Goal: Transaction & Acquisition: Purchase product/service

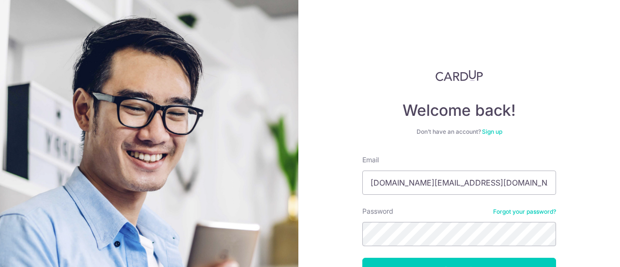
scroll to position [69, 0]
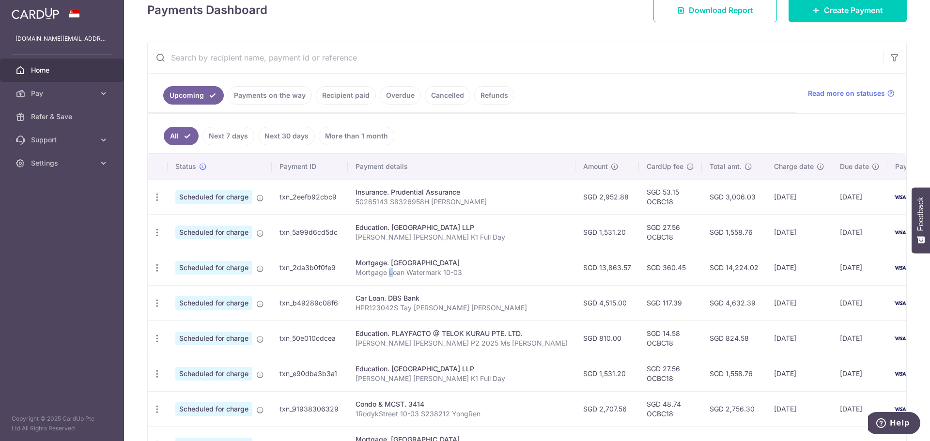
click at [390, 269] on p "Mortgage Loan Watermark 10-03" at bounding box center [461, 273] width 212 height 10
click at [383, 261] on div "Mortgage. Maybank" at bounding box center [461, 263] width 212 height 10
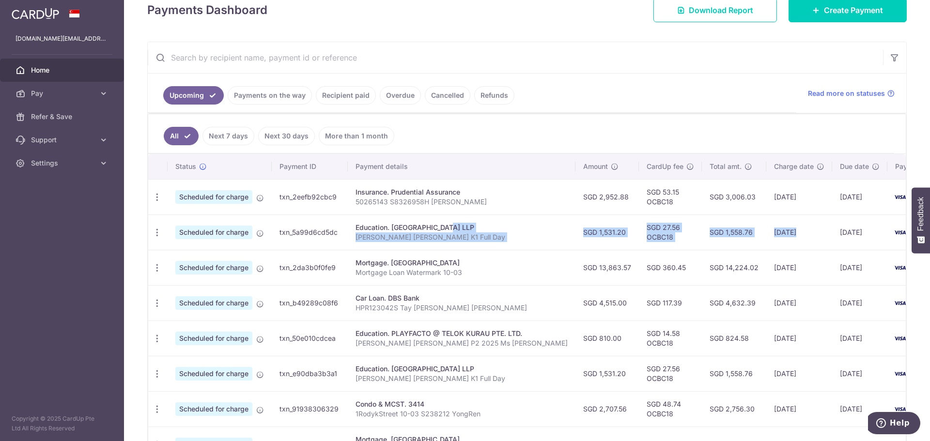
drag, startPoint x: 411, startPoint y: 228, endPoint x: 745, endPoint y: 230, distance: 334.6
click at [745, 230] on tr "Update payment Cancel payment Scheduled for charge txn_5a99d6cd5dc Education. B…" at bounding box center [554, 232] width 813 height 35
click at [766, 230] on td "10/09/2025" at bounding box center [799, 232] width 66 height 35
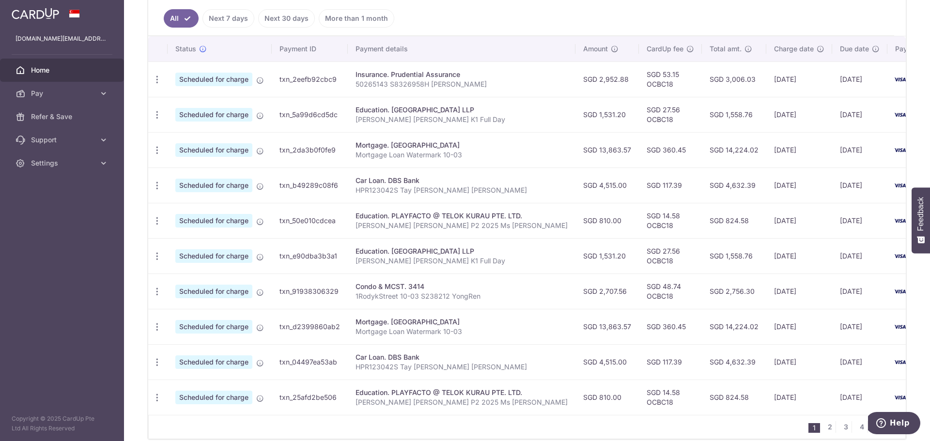
scroll to position [215, 0]
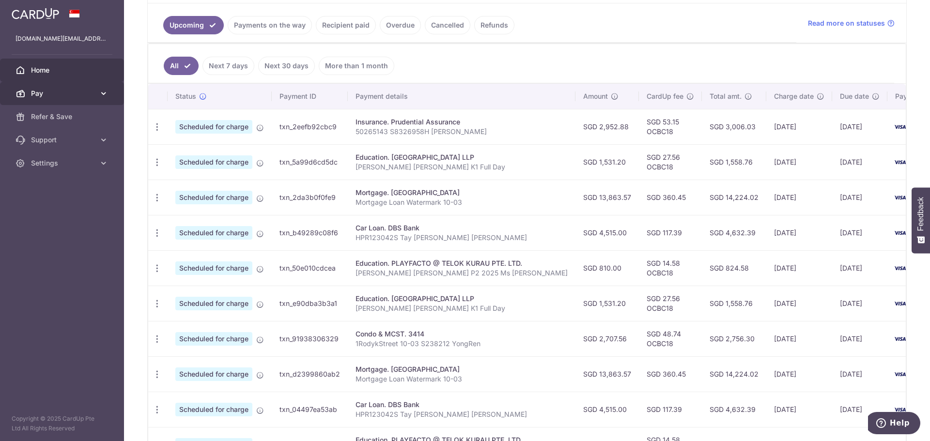
click at [92, 101] on link "Pay" at bounding box center [62, 93] width 124 height 23
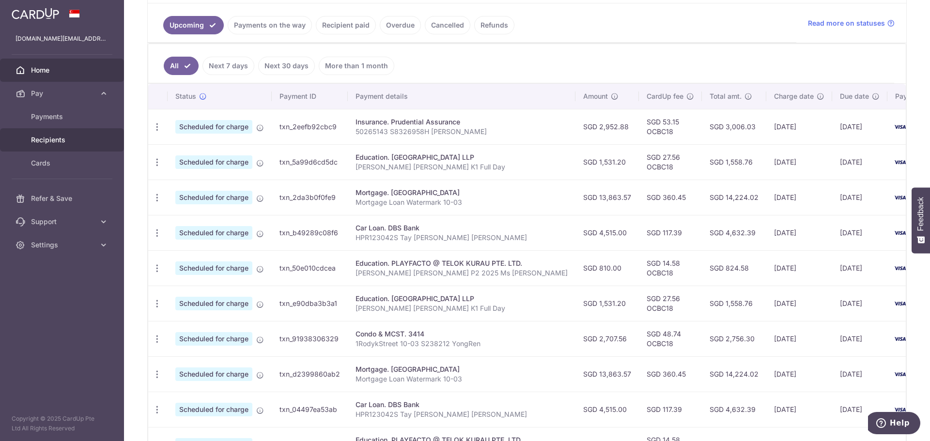
click at [72, 143] on span "Recipients" at bounding box center [63, 140] width 64 height 10
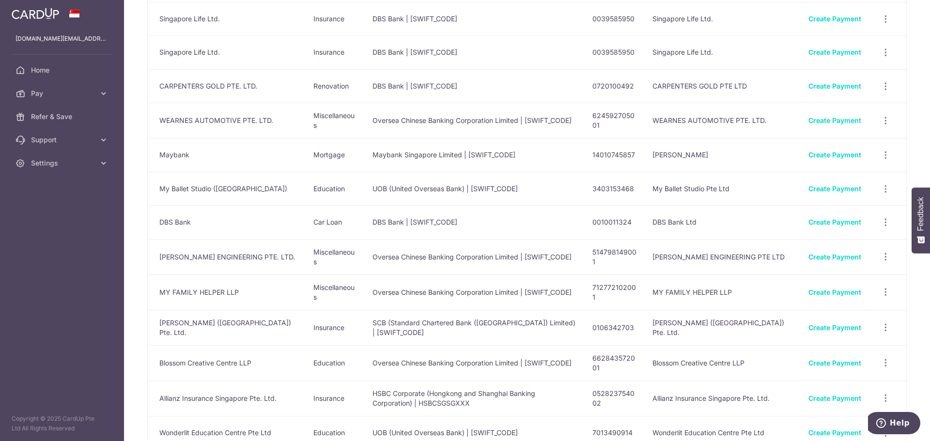
scroll to position [1017, 0]
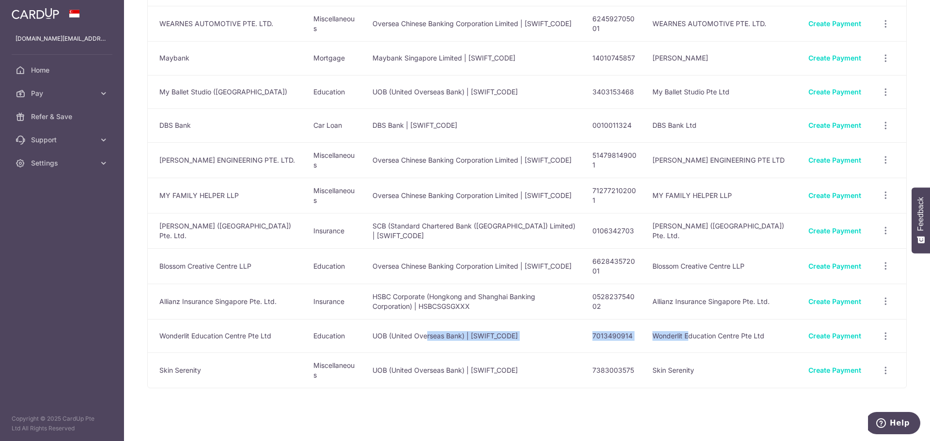
drag, startPoint x: 425, startPoint y: 336, endPoint x: 687, endPoint y: 346, distance: 262.2
click at [687, 346] on tr "Wonderlit Education Centre Pte Ltd Education UOB (United Overseas Bank) | UOVBS…" at bounding box center [527, 336] width 758 height 34
click at [687, 346] on td "Wonderlit Education Centre Pte Ltd" at bounding box center [723, 336] width 156 height 34
click at [847, 332] on link "Create Payment" at bounding box center [834, 336] width 53 height 8
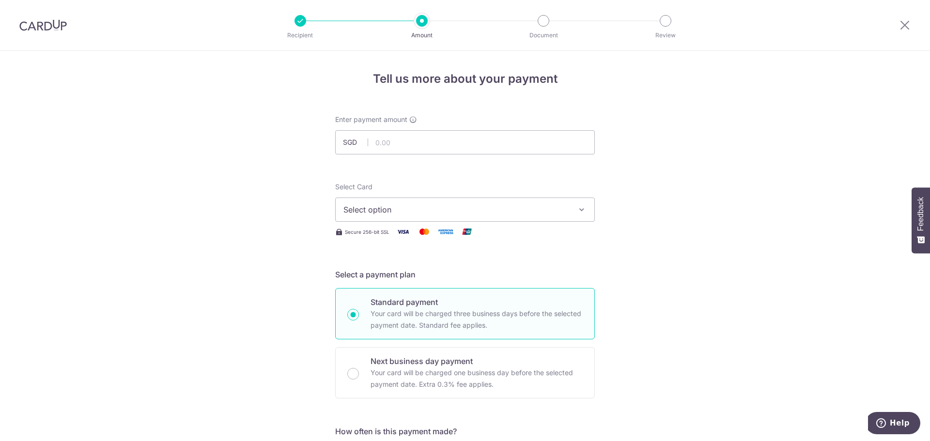
click at [511, 212] on span "Select option" at bounding box center [456, 210] width 226 height 12
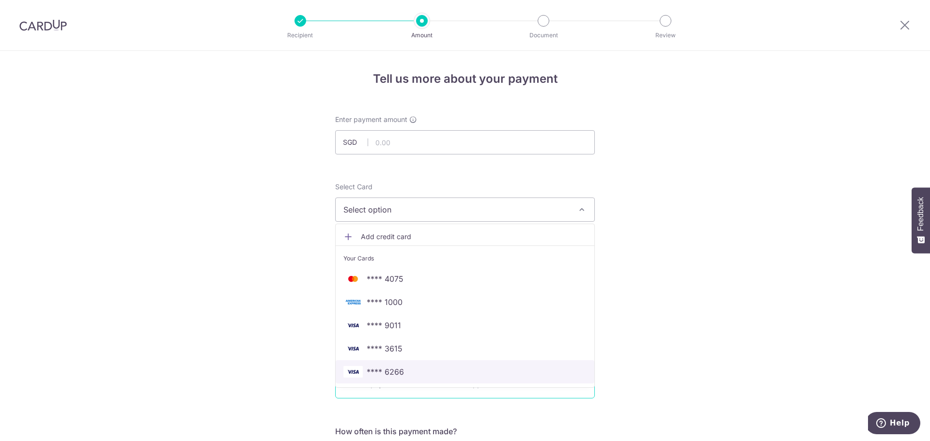
drag, startPoint x: 402, startPoint y: 365, endPoint x: 509, endPoint y: 358, distance: 107.2
click at [402, 365] on link "**** 6266" at bounding box center [465, 371] width 259 height 23
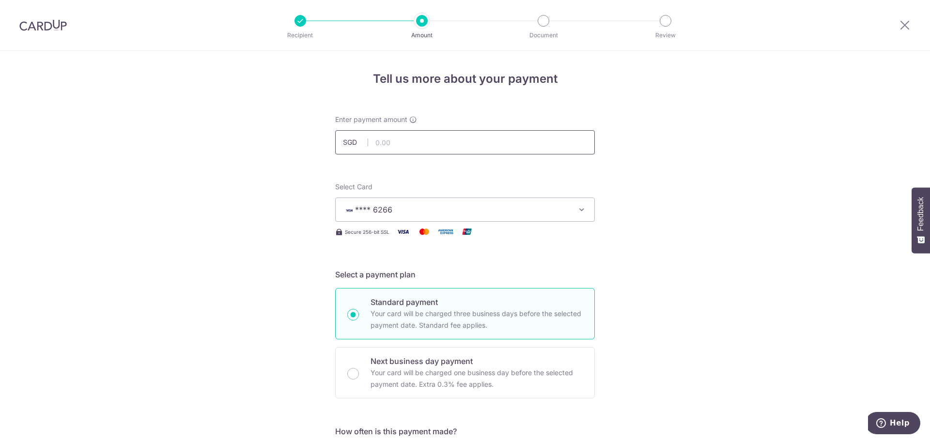
click at [415, 134] on input "text" at bounding box center [465, 142] width 260 height 24
type input "389.68"
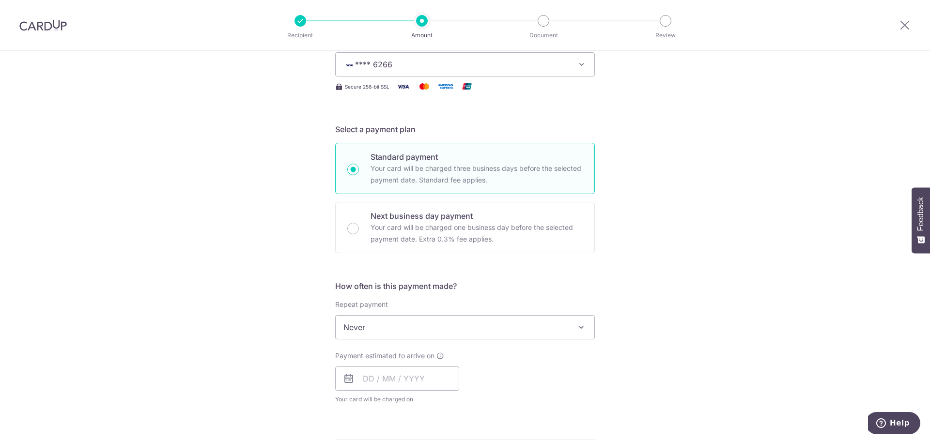
scroll to position [194, 0]
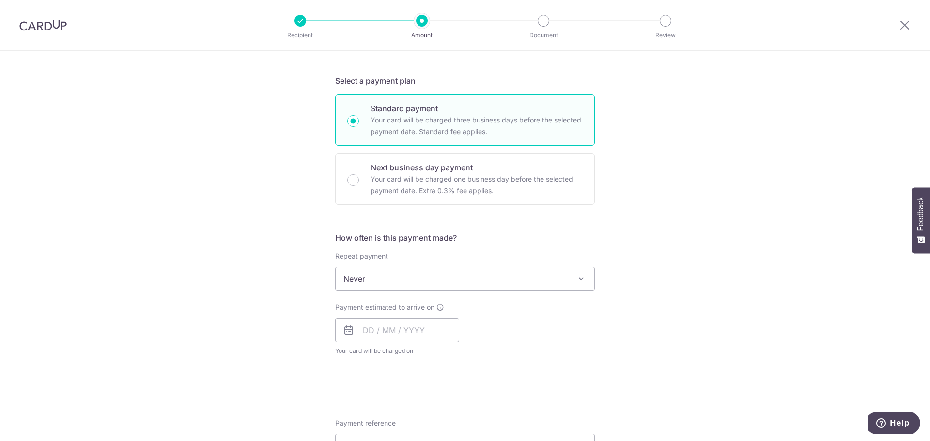
click at [403, 277] on span "Never" at bounding box center [465, 278] width 259 height 23
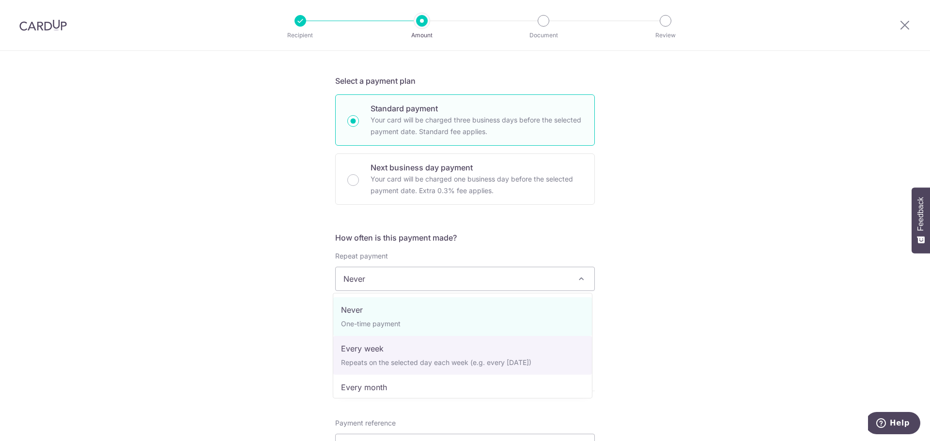
select select "2"
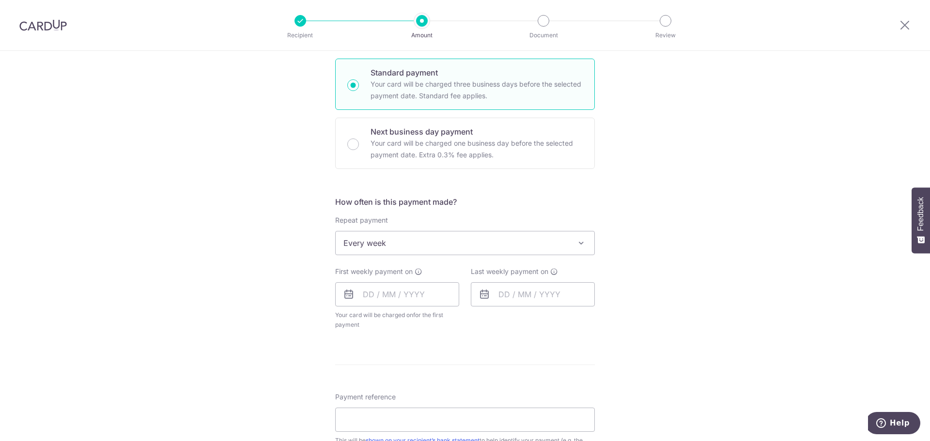
scroll to position [291, 0]
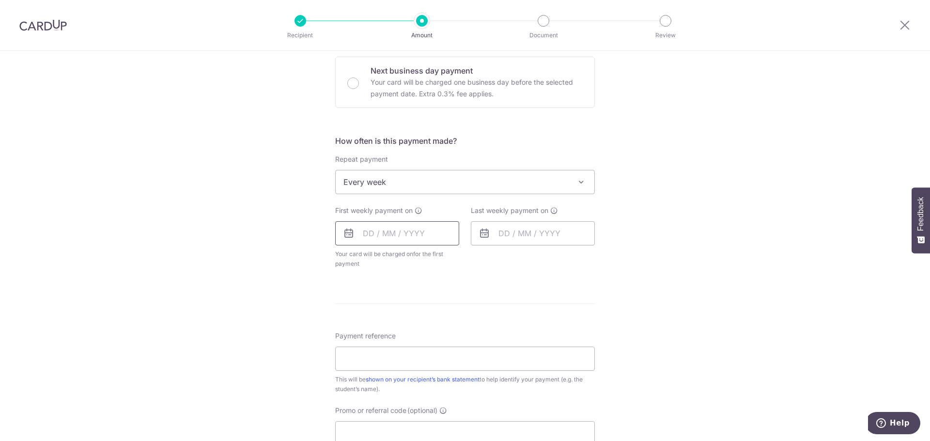
click at [403, 227] on input "text" at bounding box center [397, 233] width 124 height 24
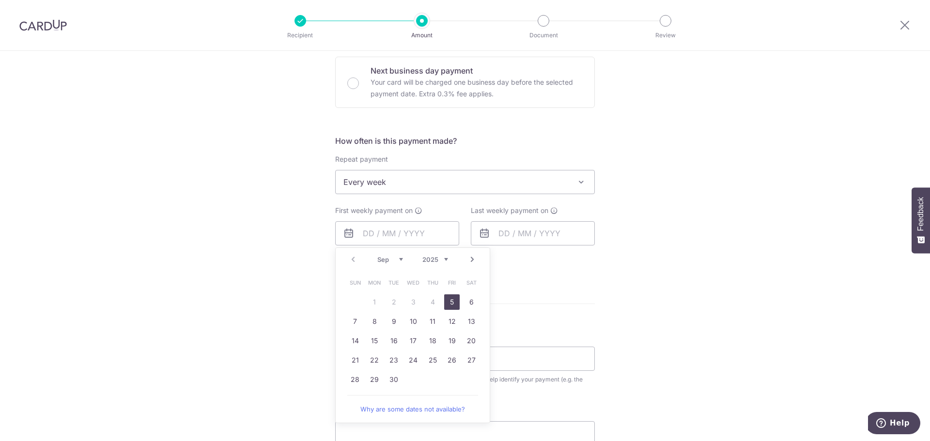
click at [453, 305] on link "5" at bounding box center [451, 301] width 15 height 15
type input "[DATE]"
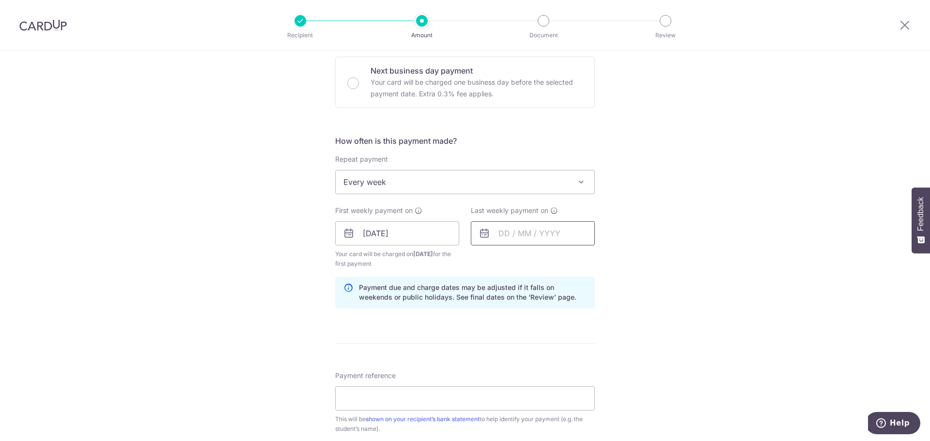
click at [513, 222] on input "text" at bounding box center [533, 233] width 124 height 24
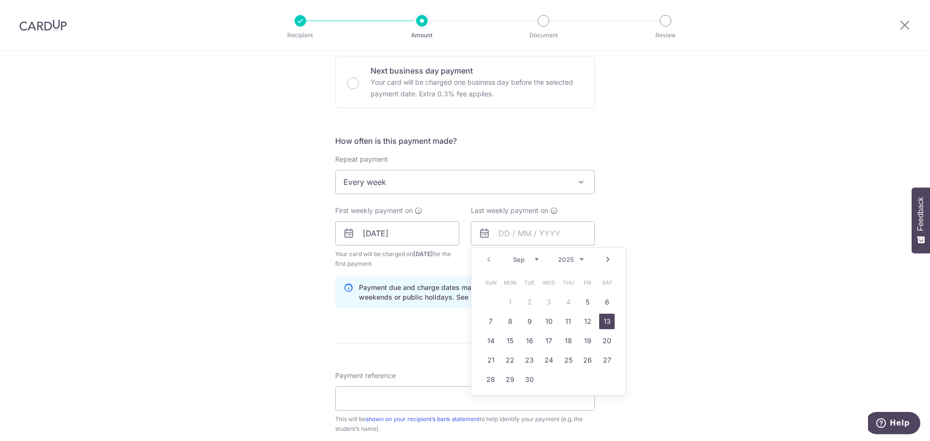
click at [599, 323] on link "13" at bounding box center [606, 321] width 15 height 15
type input "13/09/2025"
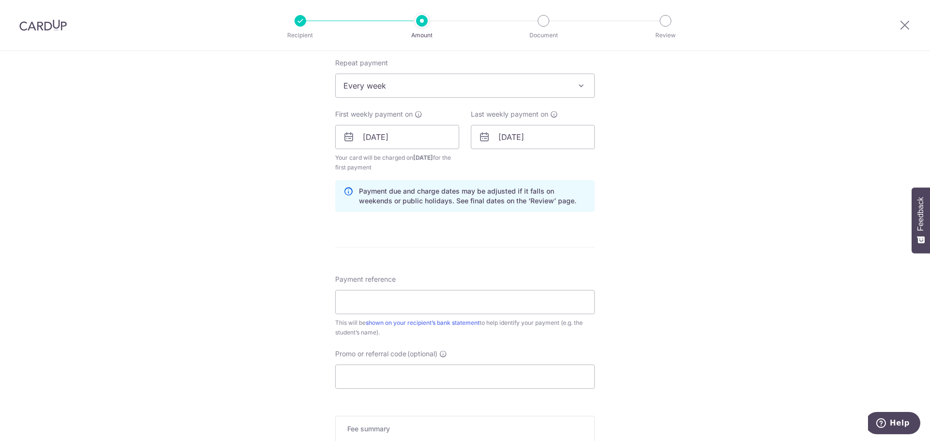
scroll to position [387, 0]
click at [441, 308] on input "Payment reference" at bounding box center [465, 302] width 260 height 24
type input "INV-007195"
click at [444, 377] on input "Promo or referral code (optional)" at bounding box center [465, 376] width 260 height 24
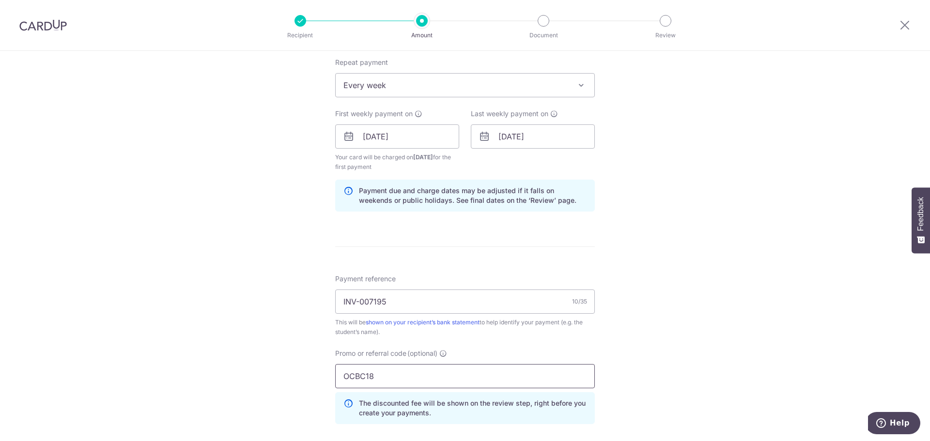
type input "OCBC18"
click at [649, 369] on div "Tell us more about your payment Enter payment amount SGD 389.68 389.68 Select C…" at bounding box center [465, 147] width 930 height 969
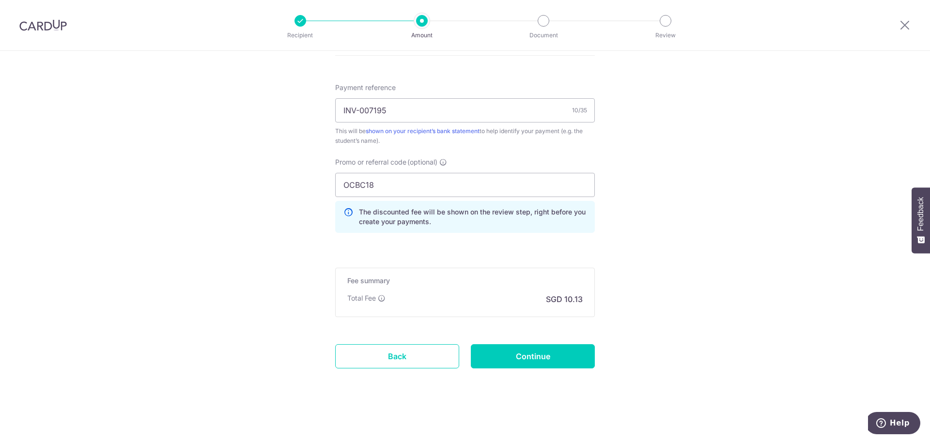
scroll to position [337, 0]
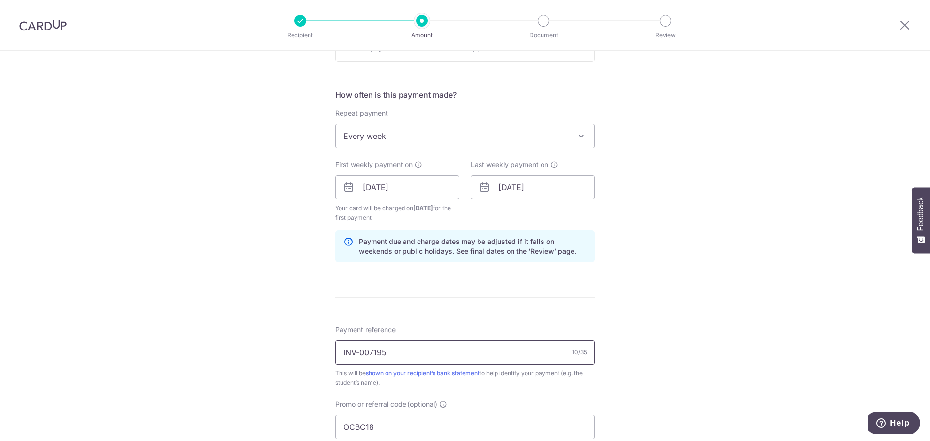
click at [439, 356] on input "INV-007195" at bounding box center [465, 352] width 260 height 24
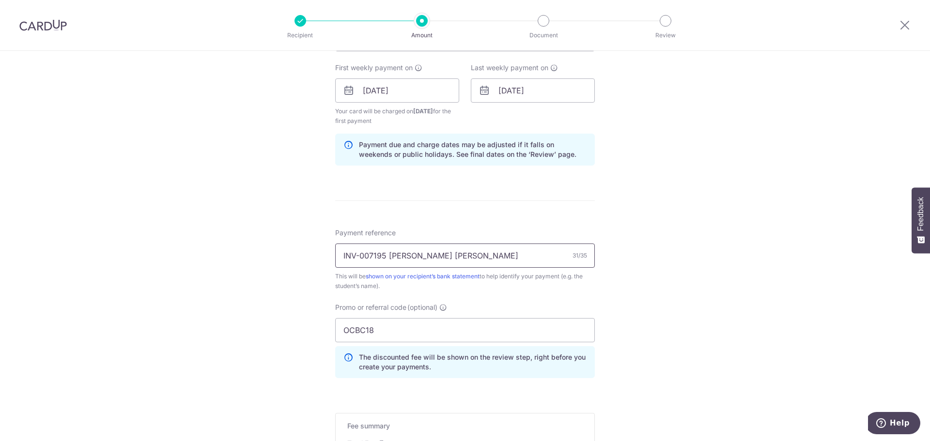
scroll to position [579, 0]
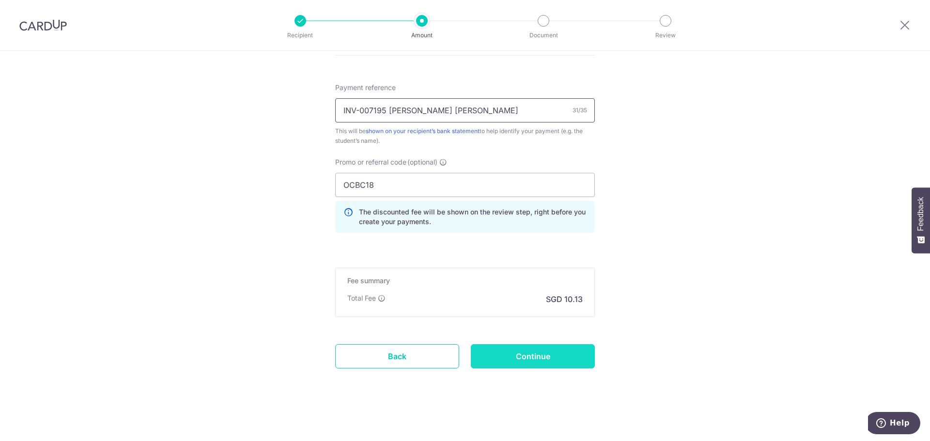
type input "INV-007195 [PERSON_NAME] [PERSON_NAME]"
click at [534, 363] on input "Continue" at bounding box center [533, 356] width 124 height 24
type input "Create Schedule"
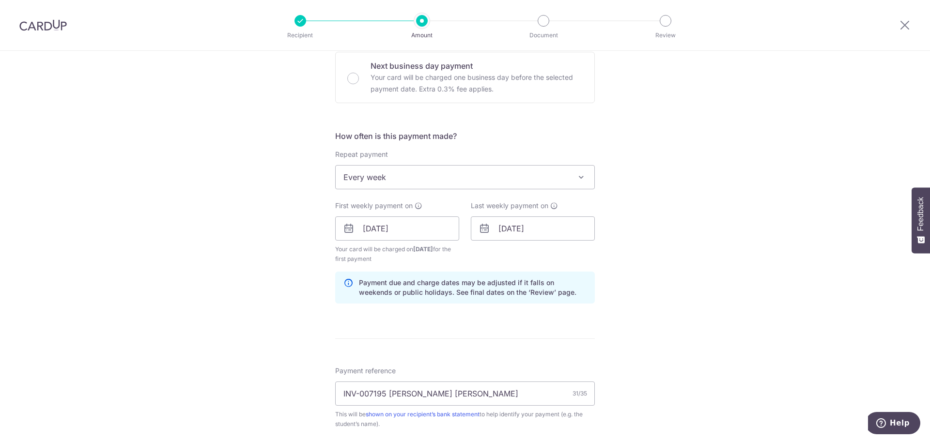
scroll to position [288, 0]
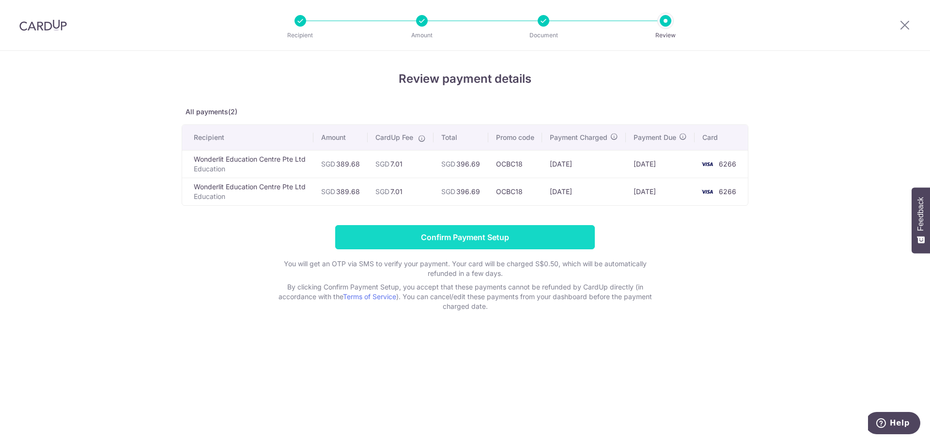
click at [467, 249] on input "Confirm Payment Setup" at bounding box center [465, 237] width 260 height 24
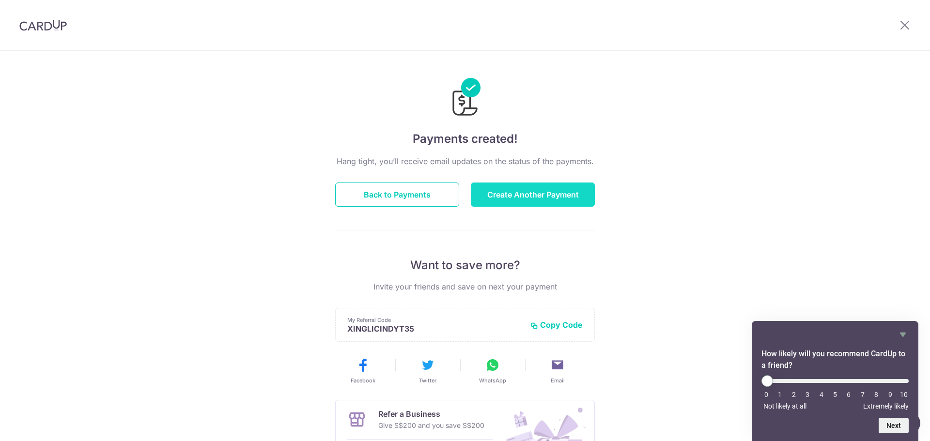
click at [491, 190] on button "Create Another Payment" at bounding box center [533, 195] width 124 height 24
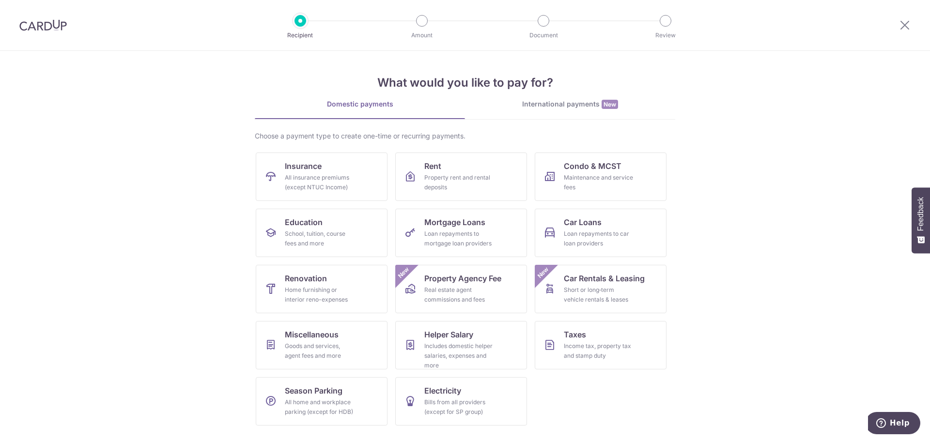
click at [34, 23] on img at bounding box center [42, 25] width 47 height 12
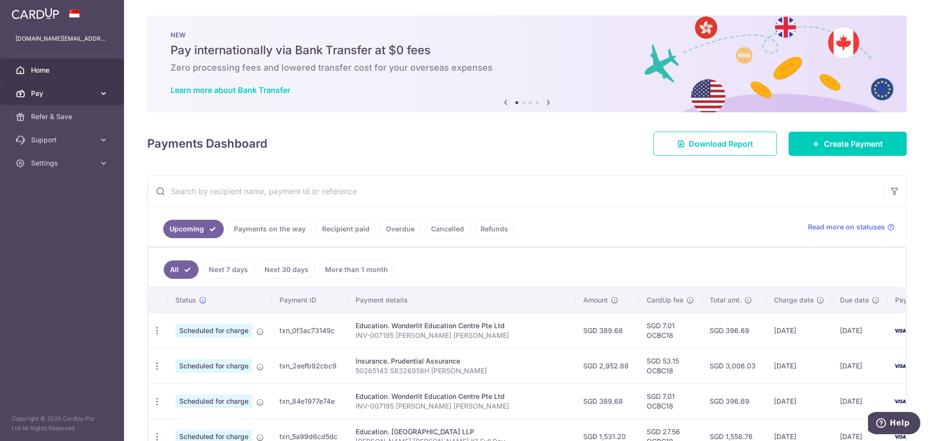
click at [96, 92] on link "Pay" at bounding box center [62, 93] width 124 height 23
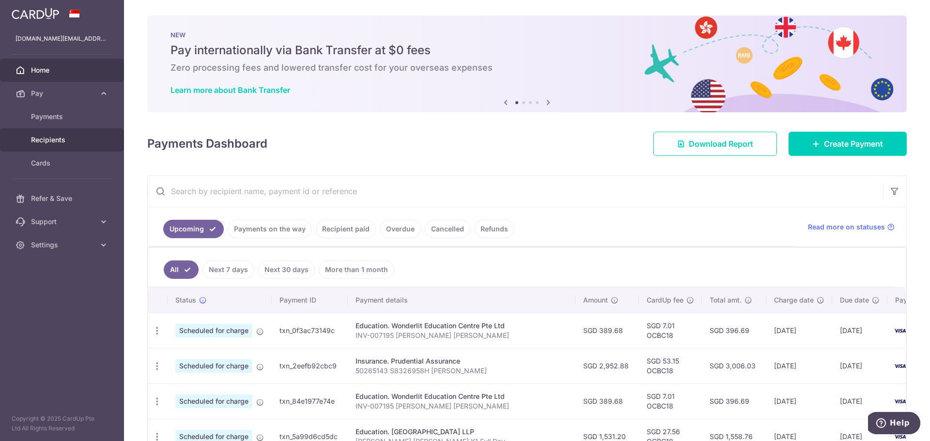
click at [56, 139] on span "Recipients" at bounding box center [63, 140] width 64 height 10
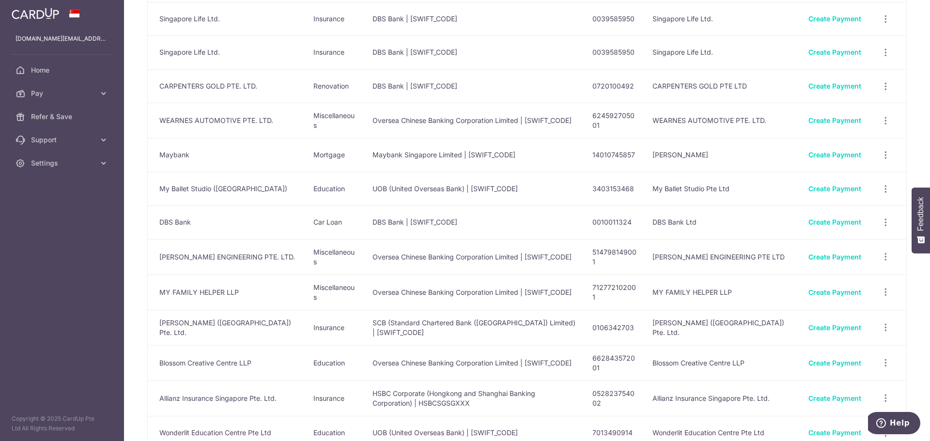
scroll to position [1026, 0]
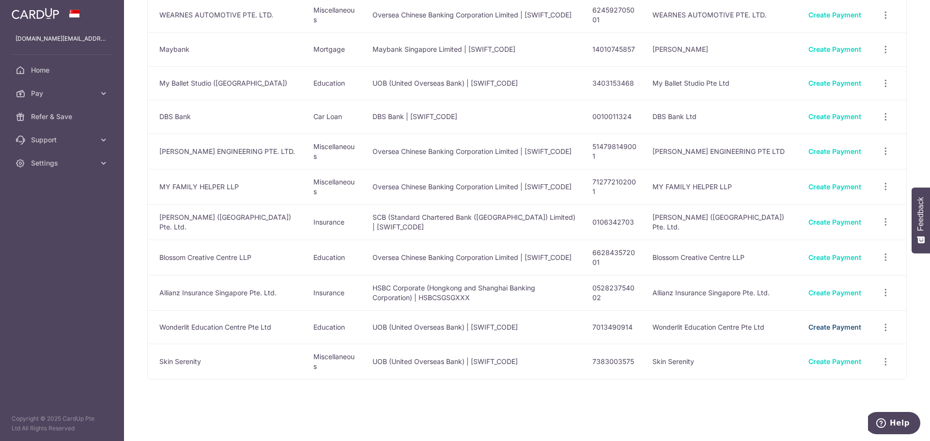
click at [824, 323] on link "Create Payment" at bounding box center [834, 327] width 53 height 8
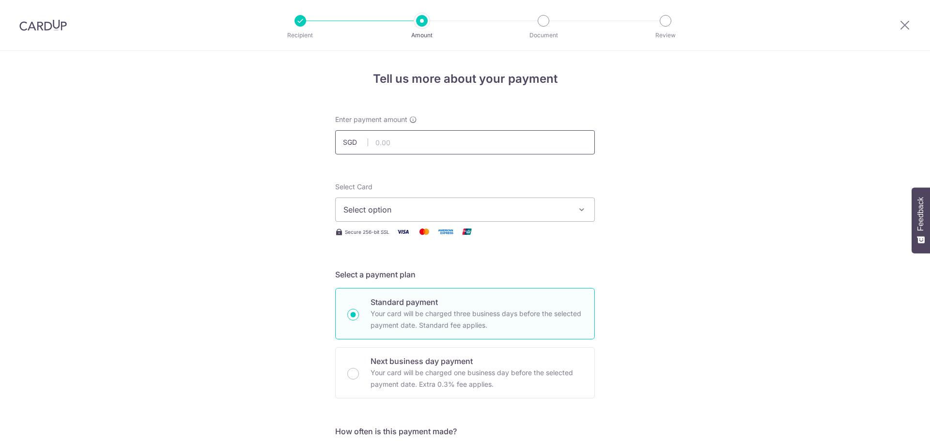
click at [436, 141] on input "text" at bounding box center [465, 142] width 260 height 24
type input "401.67"
click at [453, 216] on button "Select option" at bounding box center [465, 210] width 260 height 24
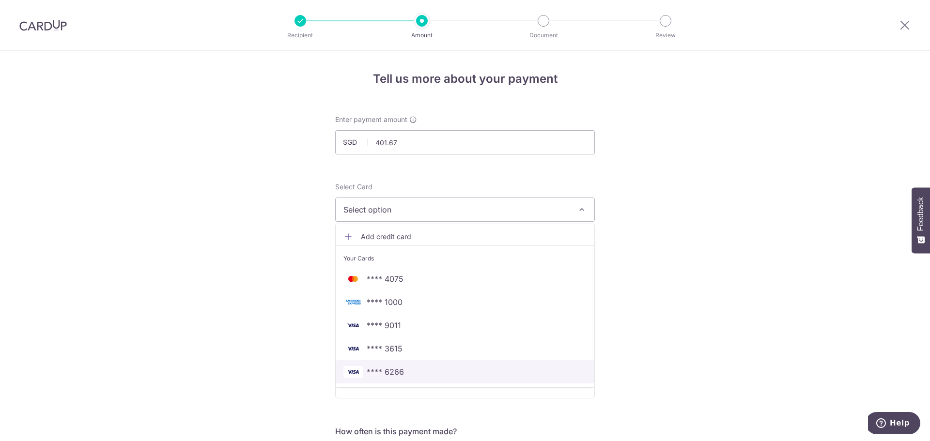
click at [403, 369] on span "**** 6266" at bounding box center [464, 372] width 243 height 12
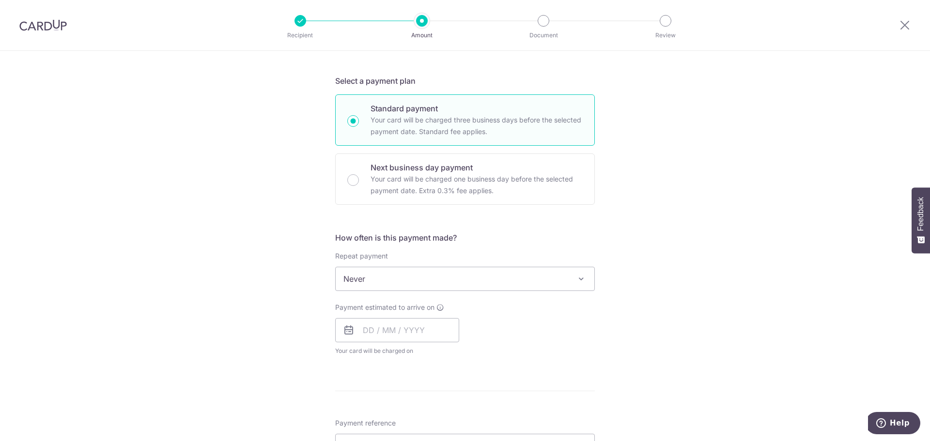
scroll to position [291, 0]
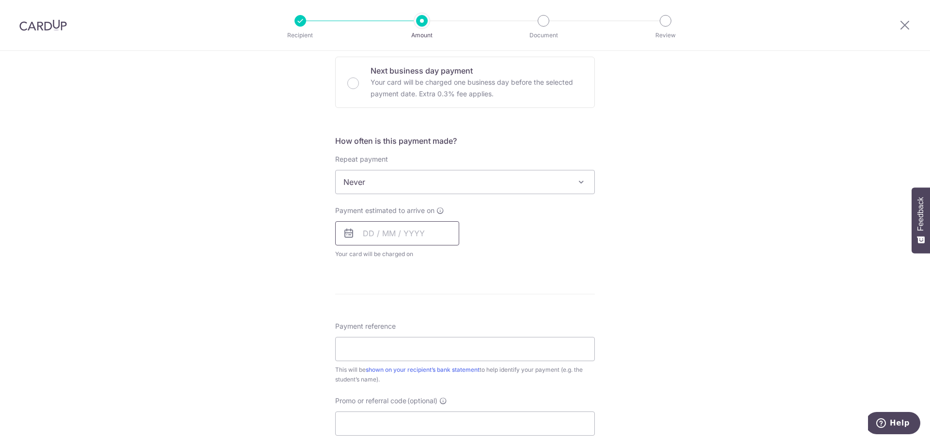
drag, startPoint x: 385, startPoint y: 229, endPoint x: 396, endPoint y: 232, distance: 10.7
click at [385, 229] on input "text" at bounding box center [397, 233] width 124 height 24
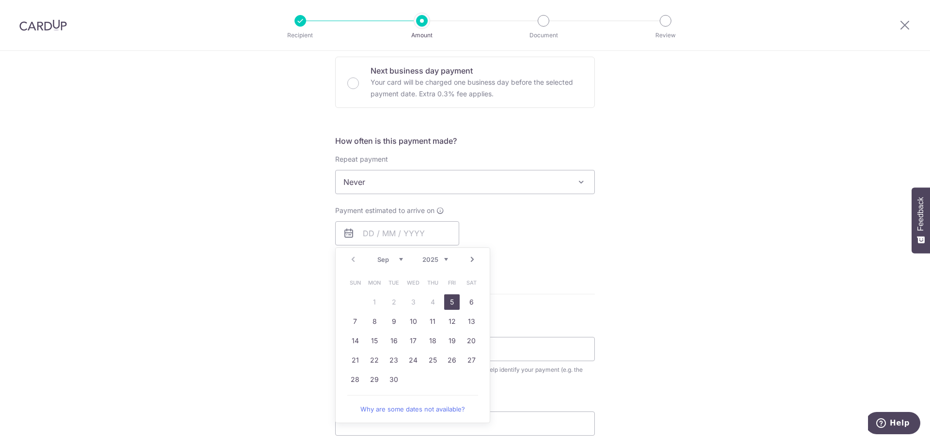
click at [450, 304] on link "5" at bounding box center [451, 301] width 15 height 15
type input "[DATE]"
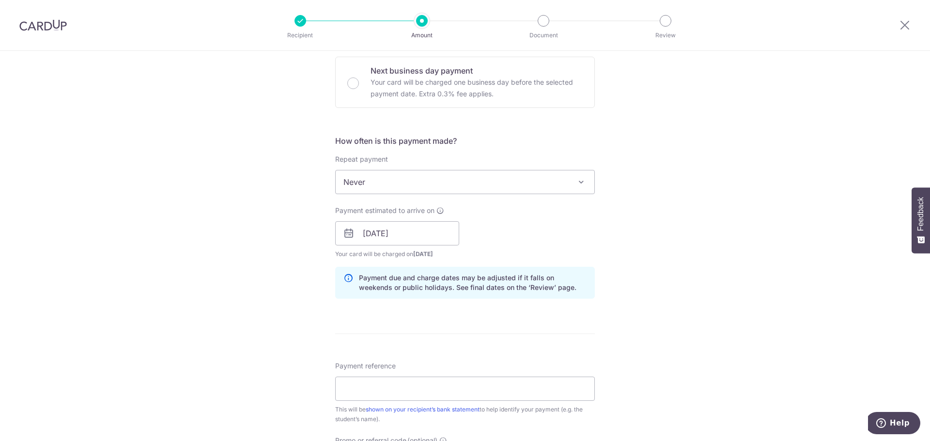
click at [425, 187] on span "Never" at bounding box center [465, 181] width 259 height 23
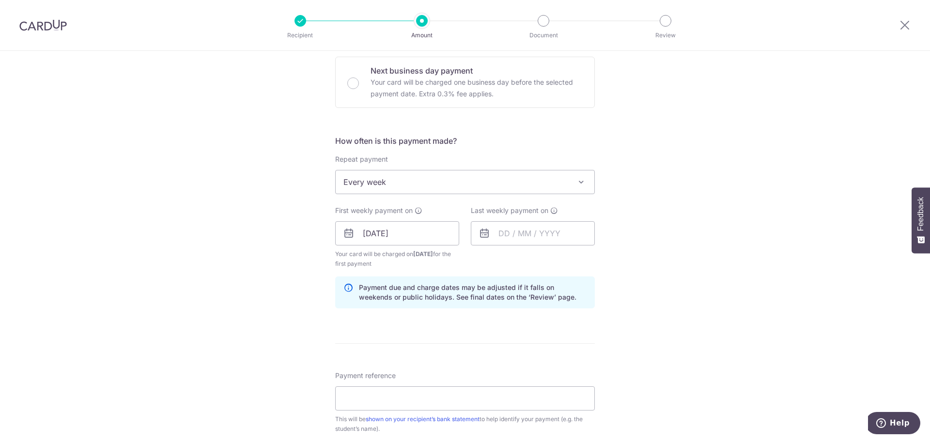
select select "2"
click at [549, 237] on input "text" at bounding box center [533, 233] width 124 height 24
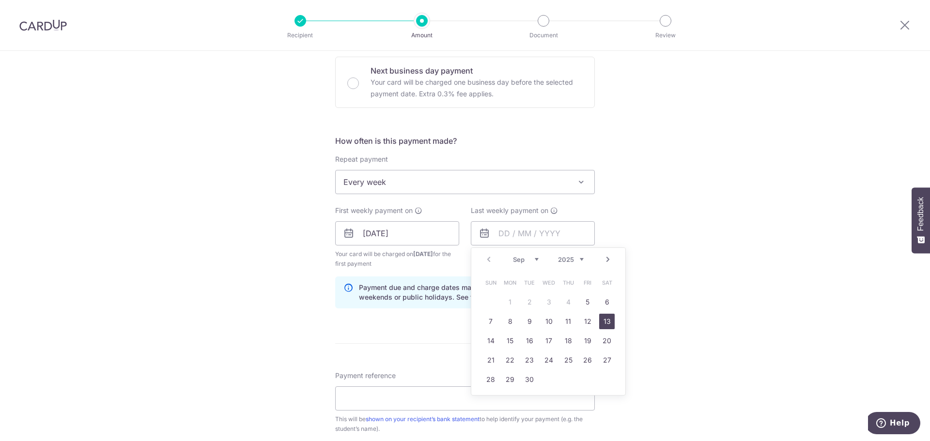
click at [601, 321] on link "13" at bounding box center [606, 321] width 15 height 15
type input "13/09/2025"
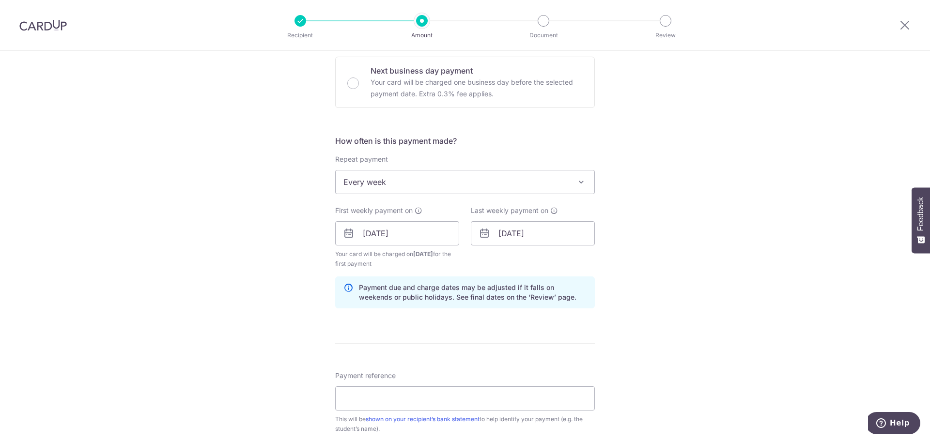
click at [693, 317] on div "Tell us more about your payment Enter payment amount SGD 401.67 401.67 Select C…" at bounding box center [465, 222] width 930 height 925
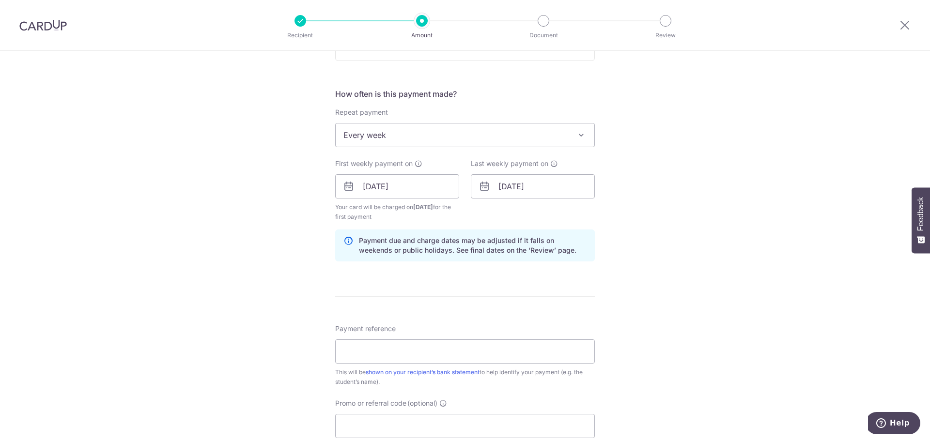
scroll to position [339, 0]
click at [537, 184] on input "13/09/2025" at bounding box center [533, 185] width 124 height 24
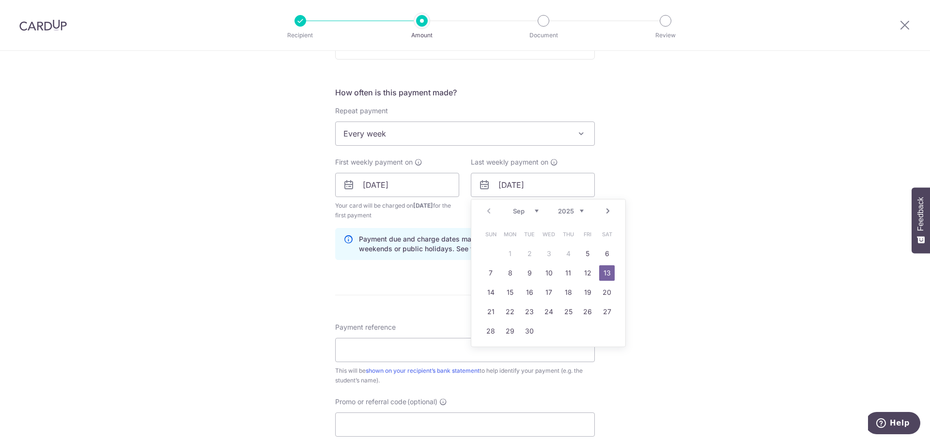
click at [741, 241] on div "Tell us more about your payment Enter payment amount SGD 401.67 401.67 Select C…" at bounding box center [465, 174] width 930 height 925
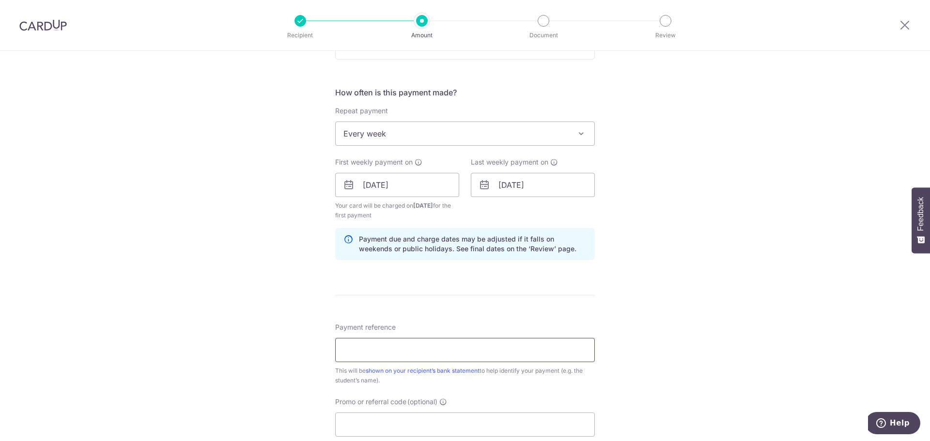
click at [450, 356] on input "Payment reference" at bounding box center [465, 350] width 260 height 24
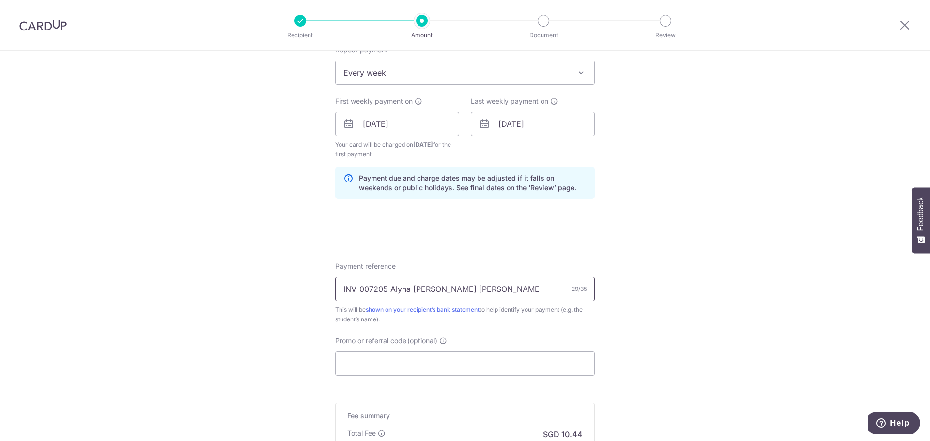
scroll to position [436, 0]
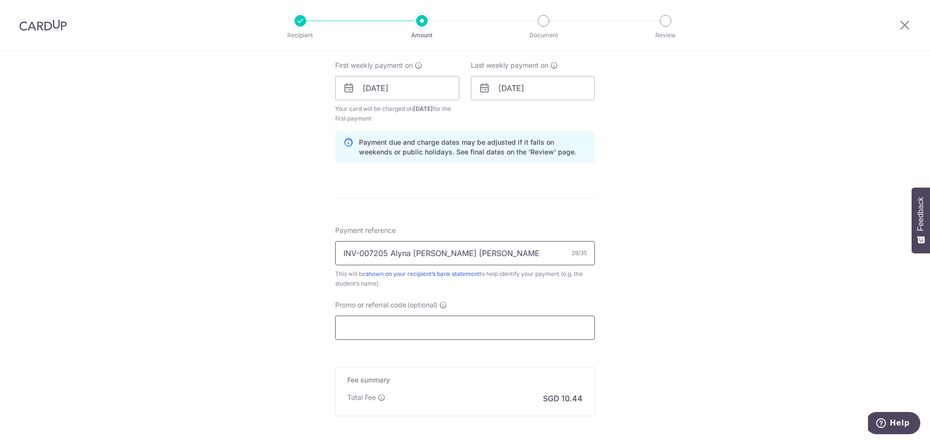
type input "INV-007205 Alyna [PERSON_NAME] [PERSON_NAME]"
click at [389, 324] on input "Promo or referral code (optional)" at bounding box center [465, 328] width 260 height 24
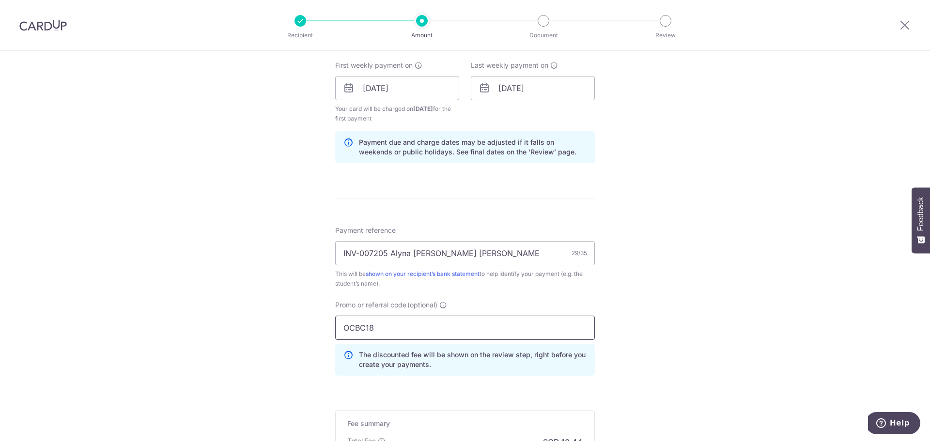
type input "OCBC18"
click at [621, 364] on div "Tell us more about your payment Enter payment amount SGD 401.67 401.67 Select C…" at bounding box center [465, 99] width 930 height 969
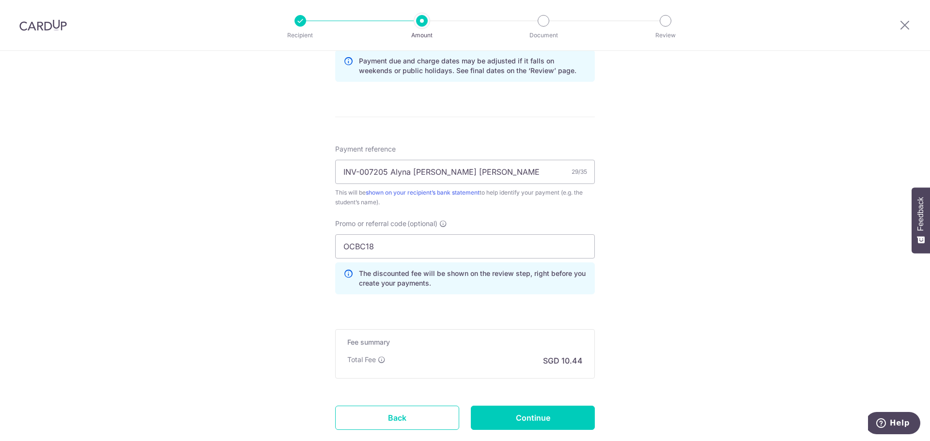
scroll to position [579, 0]
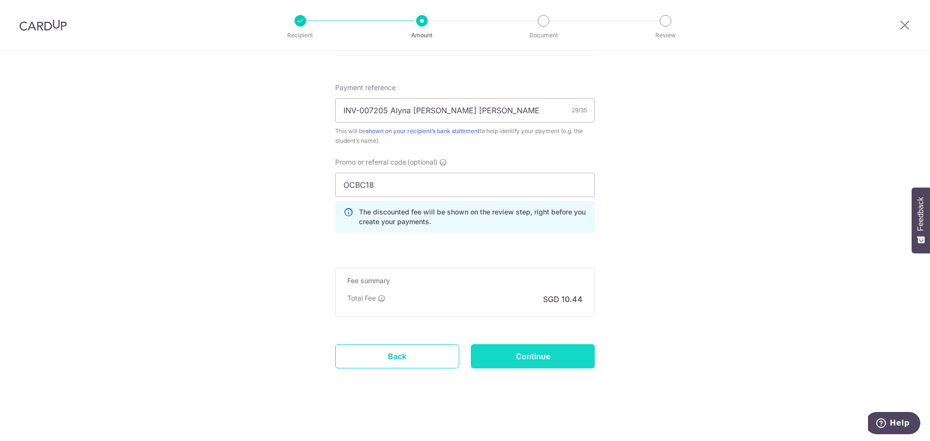
click at [568, 360] on input "Continue" at bounding box center [533, 356] width 124 height 24
type input "Create Schedule"
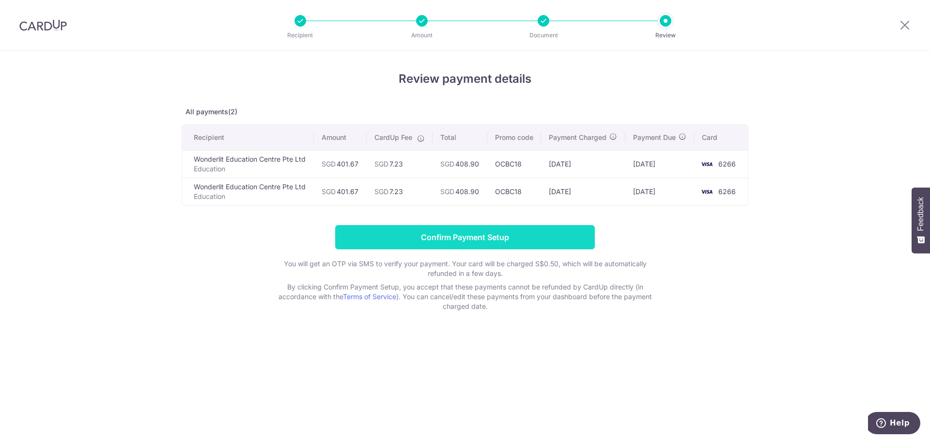
click at [495, 247] on input "Confirm Payment Setup" at bounding box center [465, 237] width 260 height 24
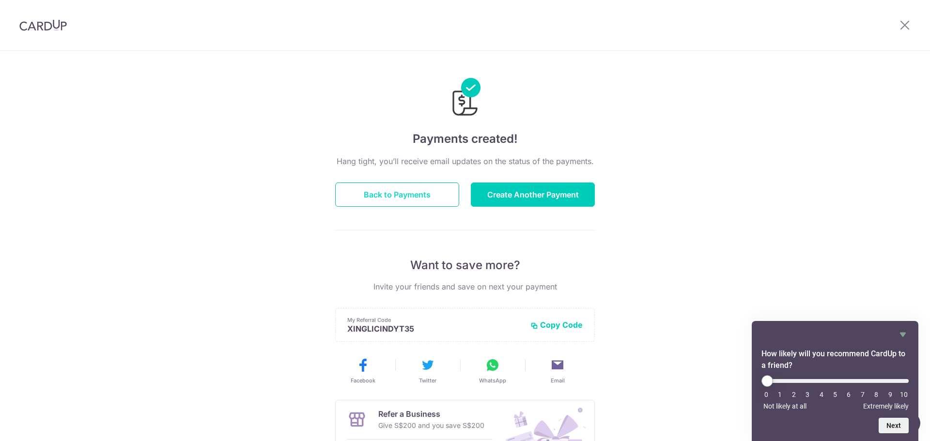
click at [445, 200] on button "Back to Payments" at bounding box center [397, 195] width 124 height 24
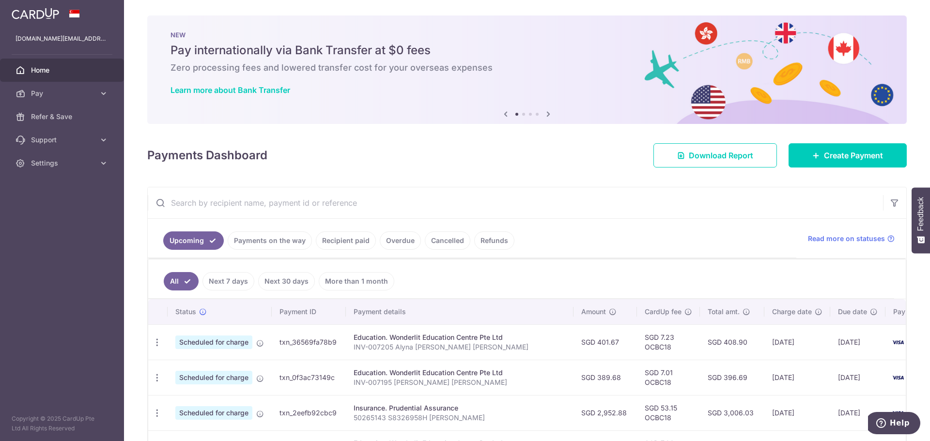
click at [546, 111] on icon at bounding box center [548, 114] width 12 height 12
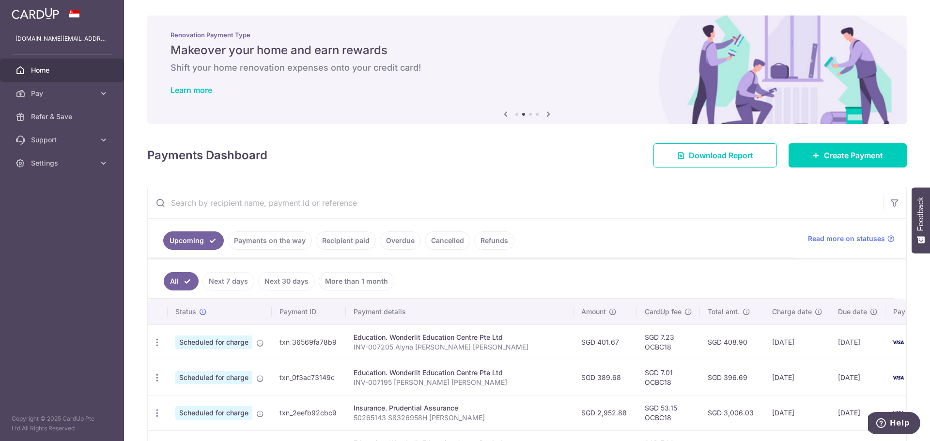
click at [546, 111] on icon at bounding box center [548, 114] width 12 height 12
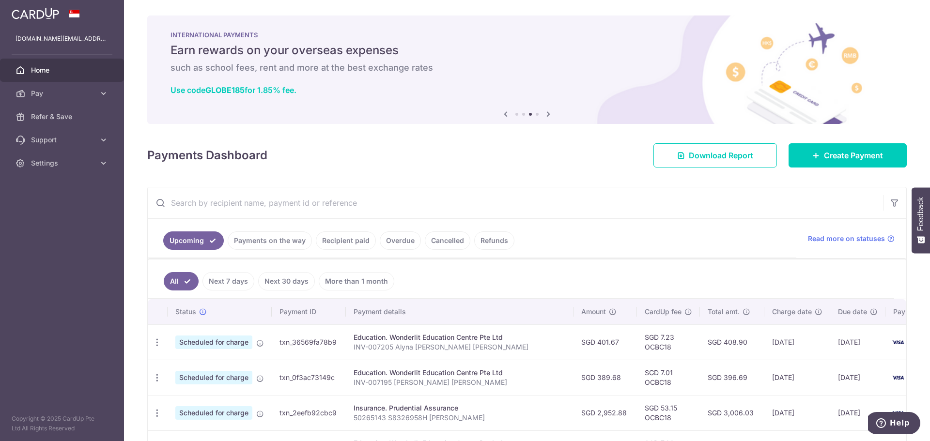
click at [546, 111] on icon at bounding box center [548, 114] width 12 height 12
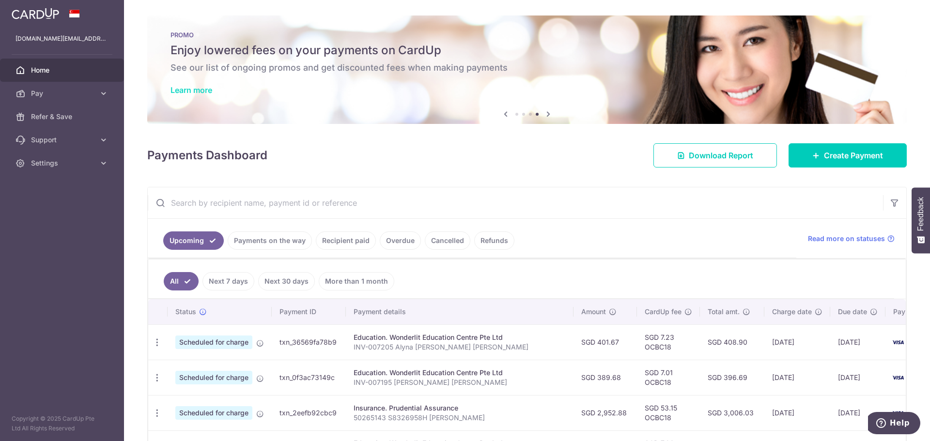
click at [182, 88] on link "Learn more" at bounding box center [191, 90] width 42 height 10
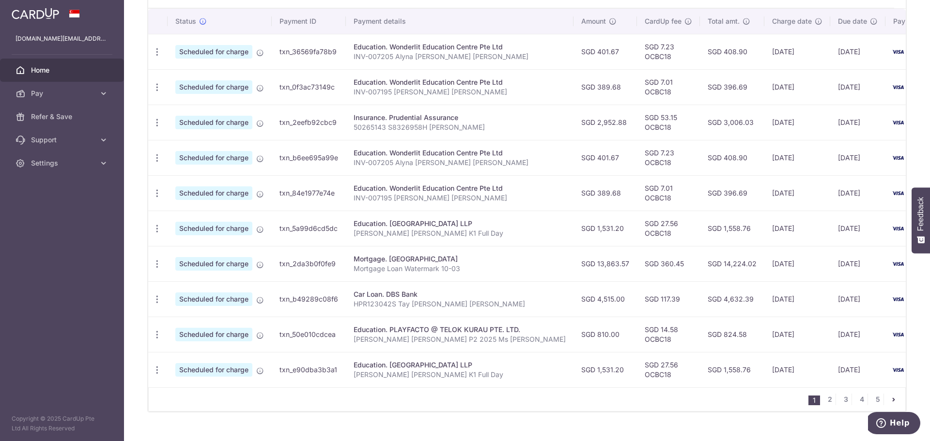
scroll to position [242, 0]
